Goal: Task Accomplishment & Management: Complete application form

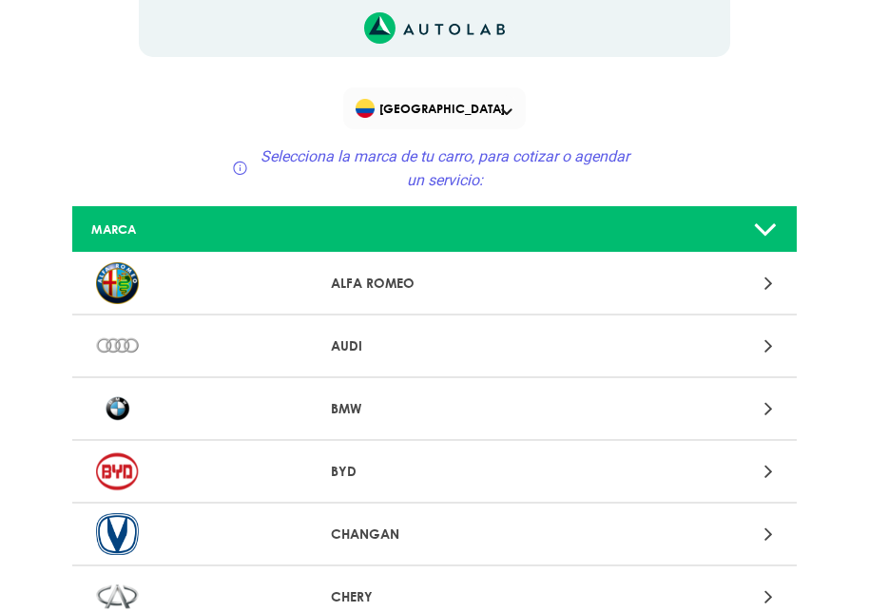
click at [440, 349] on p "AUDI" at bounding box center [434, 347] width 206 height 20
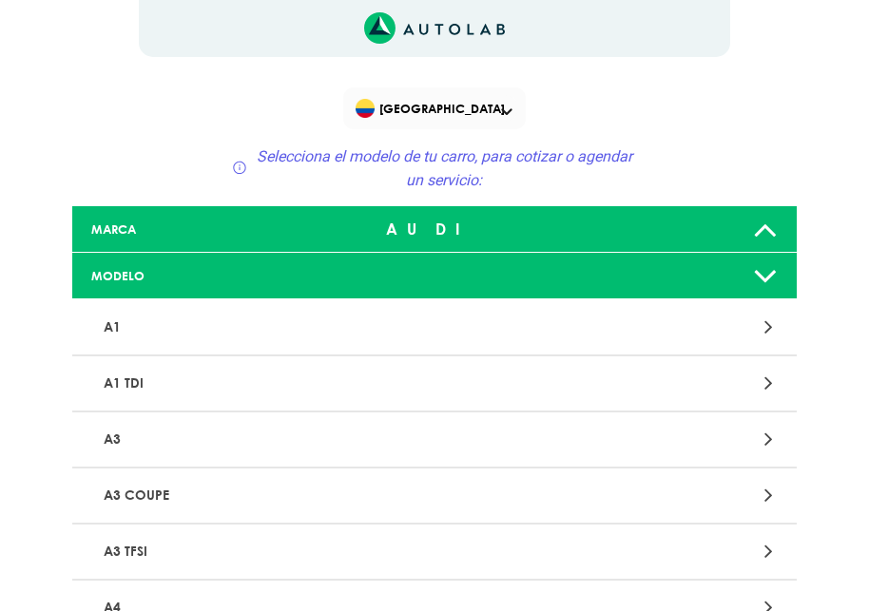
click at [383, 319] on p "A1" at bounding box center [316, 326] width 441 height 35
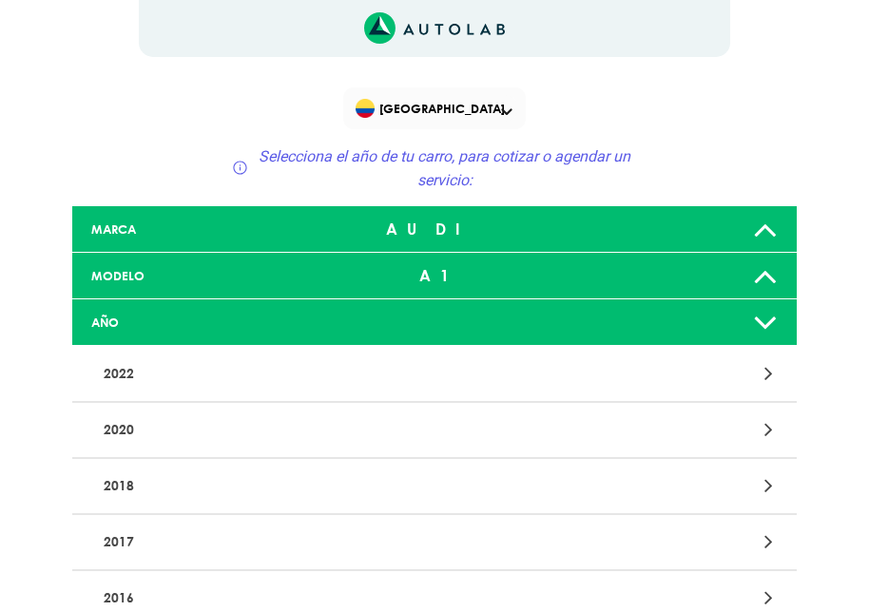
click at [392, 371] on p "2022" at bounding box center [316, 373] width 441 height 35
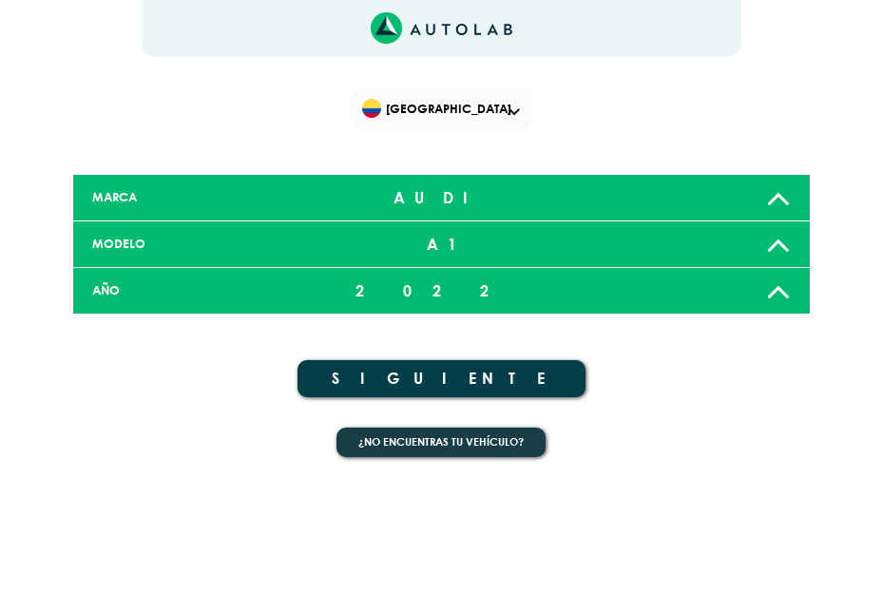
click at [454, 382] on button "SIGUIENTE" at bounding box center [442, 378] width 289 height 37
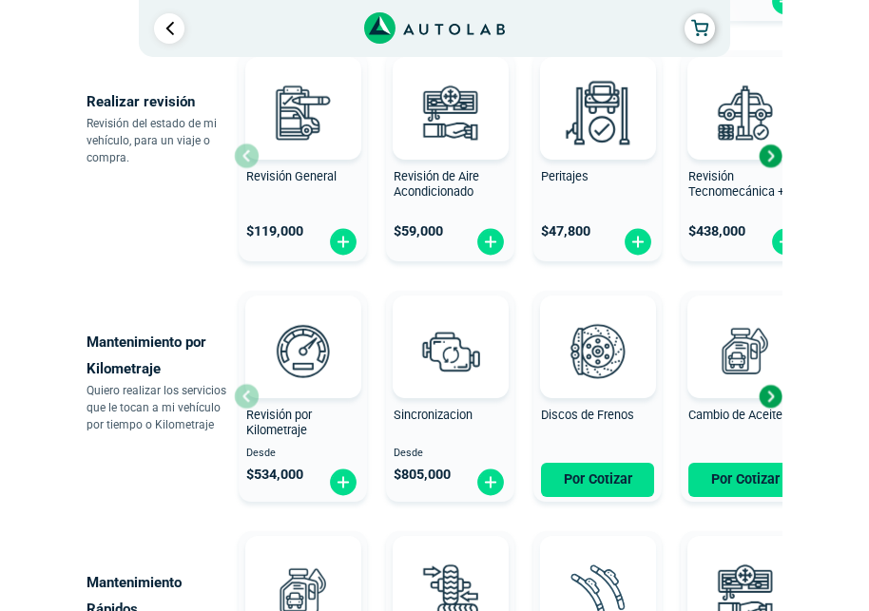
scroll to position [1046, 0]
